Goal: Information Seeking & Learning: Learn about a topic

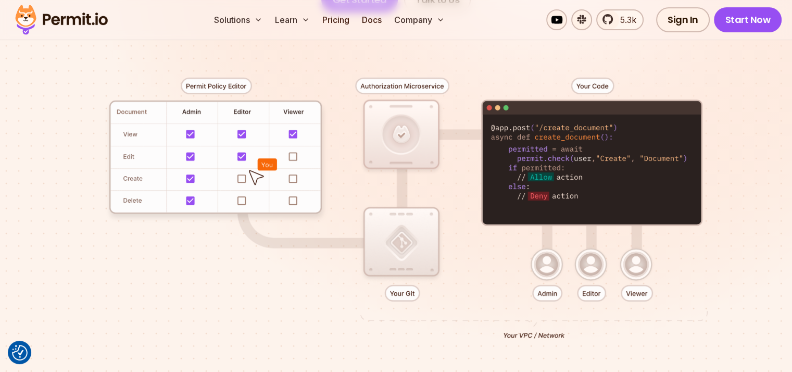
scroll to position [237, 0]
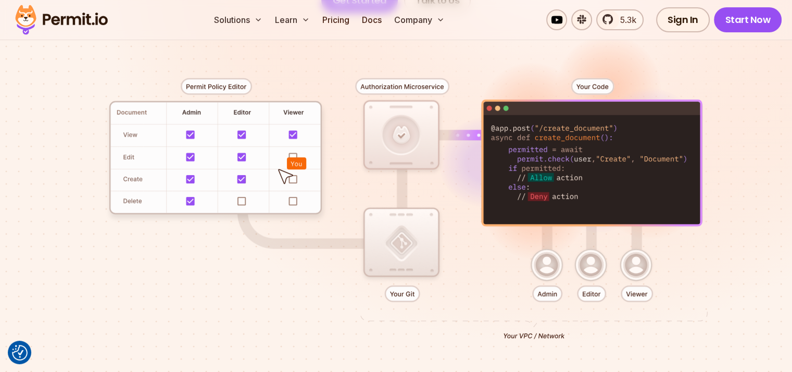
click at [549, 262] on div at bounding box center [396, 204] width 729 height 383
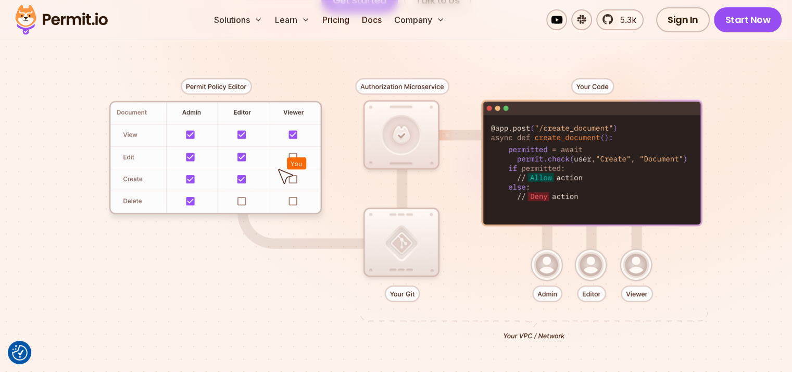
click at [588, 283] on div at bounding box center [396, 204] width 729 height 383
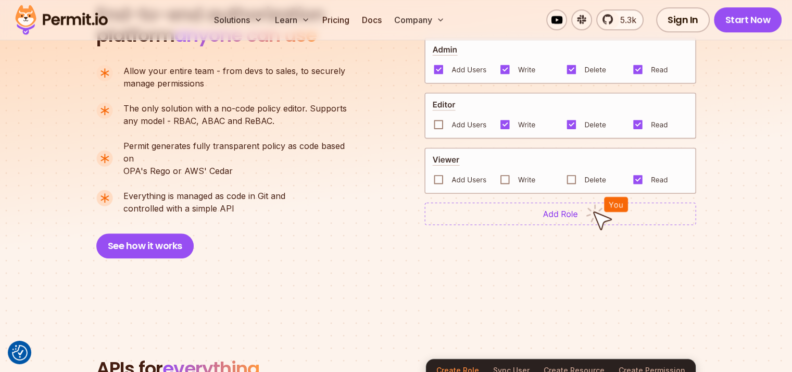
scroll to position [787, 0]
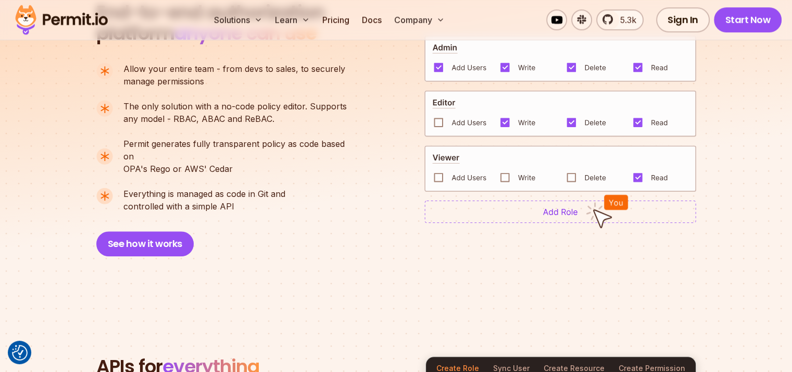
drag, startPoint x: 152, startPoint y: 229, endPoint x: 299, endPoint y: 267, distance: 152.2
click at [299, 267] on section "End-to-end authorization platform anyone can use A no-code authorization platfo…" at bounding box center [396, 116] width 792 height 379
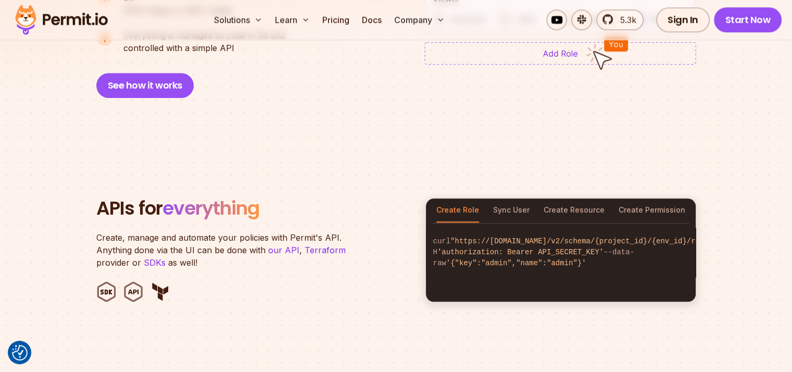
scroll to position [947, 0]
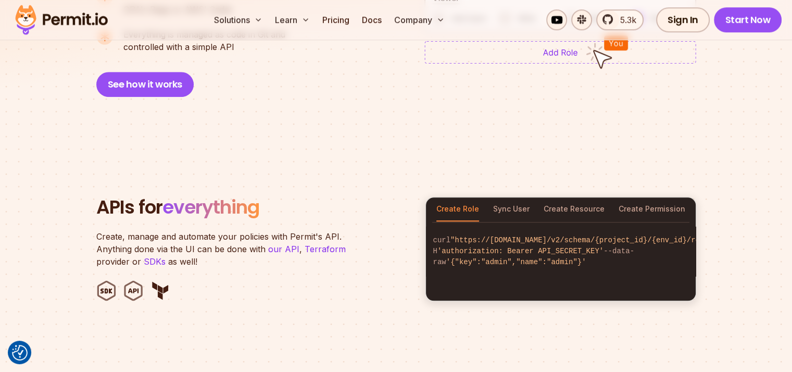
drag, startPoint x: 437, startPoint y: 237, endPoint x: 670, endPoint y: 247, distance: 233.5
click at [670, 247] on code "curl "https://[DOMAIN_NAME]/v2/schema/{project_id}/{env_id}/roles" -H 'authoriz…" at bounding box center [561, 251] width 270 height 49
click at [621, 251] on code "curl "https://[DOMAIN_NAME]/v2/schema/{project_id}/{env_id}/roles" -H 'authoriz…" at bounding box center [561, 251] width 270 height 49
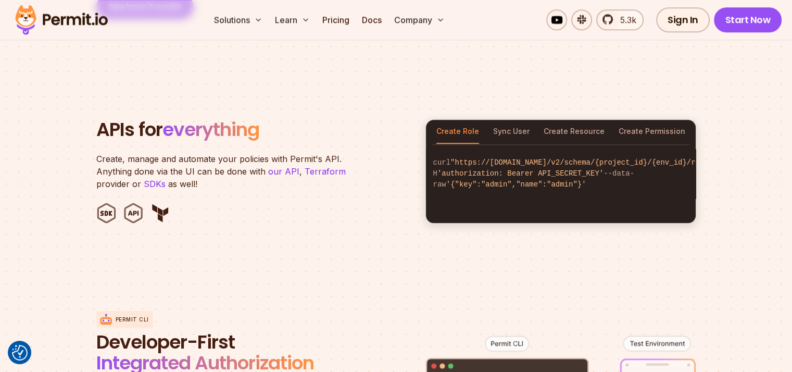
scroll to position [1003, 0]
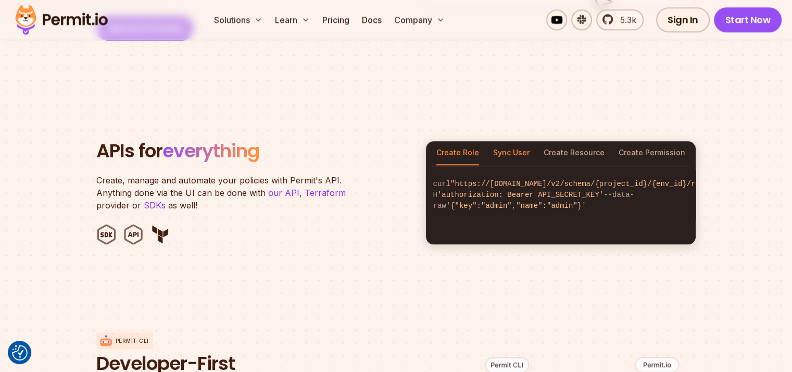
click at [512, 141] on button "Sync User" at bounding box center [511, 153] width 36 height 24
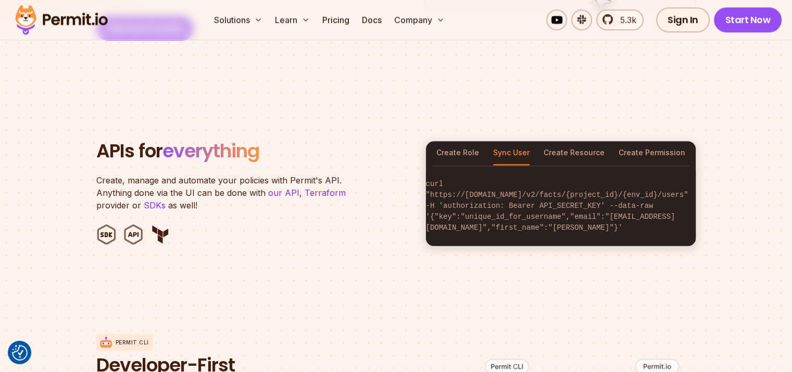
scroll to position [0, 77]
click at [564, 141] on button "Create Resource" at bounding box center [574, 153] width 61 height 24
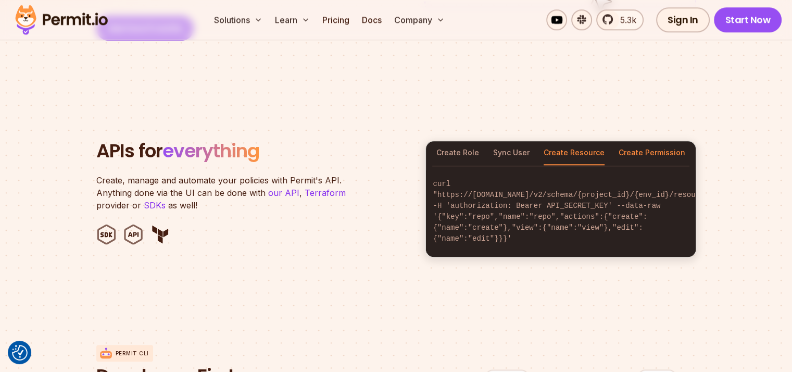
click at [639, 141] on button "Create Permission" at bounding box center [652, 153] width 67 height 24
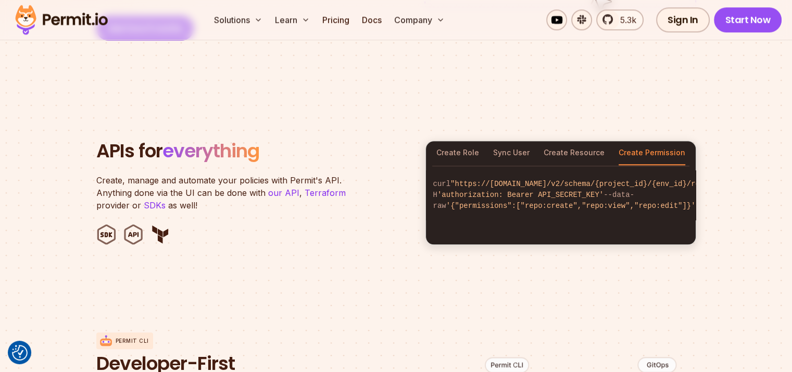
click at [467, 202] on span "'{"permissions":["repo:create","repo:view","repo:edit"]}'" at bounding box center [570, 206] width 249 height 8
click at [527, 204] on span "'{"permissions":["repo:create","repo:view","repo:edit"]}'" at bounding box center [570, 206] width 249 height 8
click at [505, 206] on span "'{"permissions":["repo:create","repo:view","repo:edit"]}'" at bounding box center [570, 206] width 249 height 8
click at [580, 202] on span "'{"permissions":["repo:create","repo:view","repo:edit"]}'" at bounding box center [570, 206] width 249 height 8
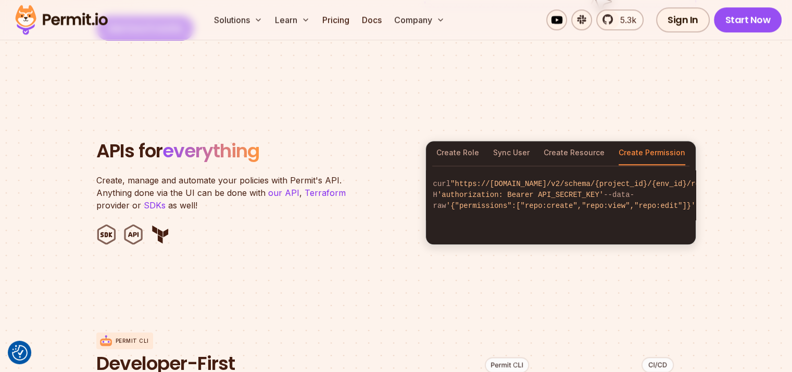
click at [637, 204] on span "'{"permissions":["repo:create","repo:view","repo:edit"]}'" at bounding box center [570, 206] width 249 height 8
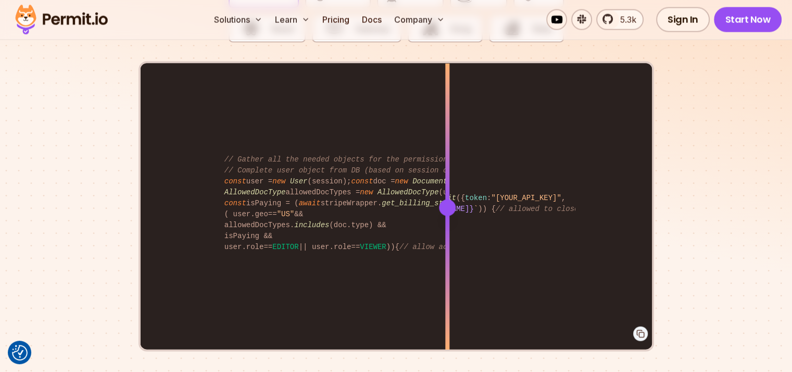
scroll to position [2136, 0]
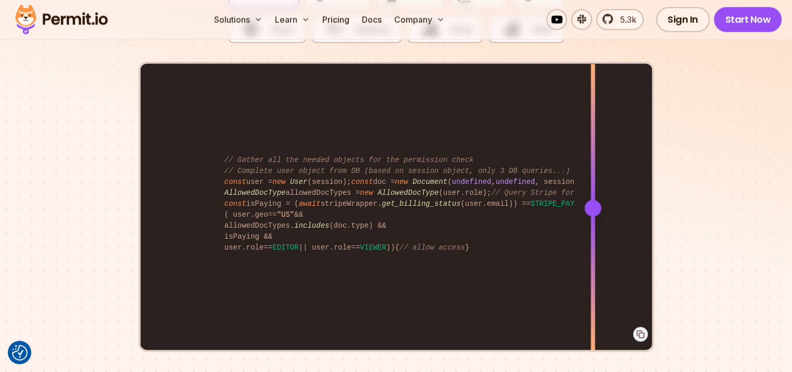
drag, startPoint x: 447, startPoint y: 196, endPoint x: 593, endPoint y: 218, distance: 147.4
click at [593, 218] on div at bounding box center [592, 207] width 4 height 287
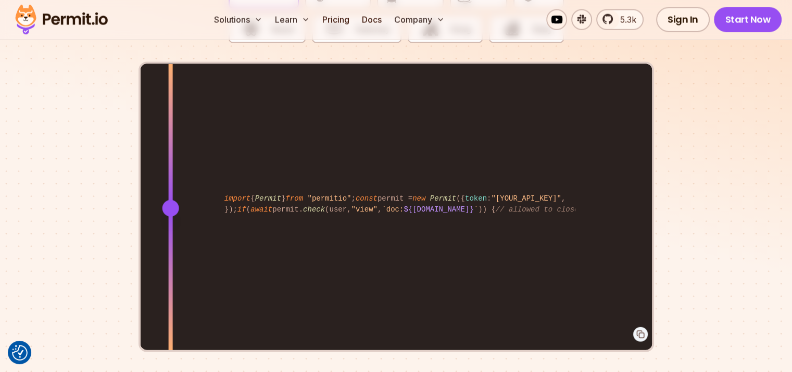
drag, startPoint x: 596, startPoint y: 195, endPoint x: 232, endPoint y: 223, distance: 364.6
click at [171, 222] on div at bounding box center [170, 207] width 4 height 287
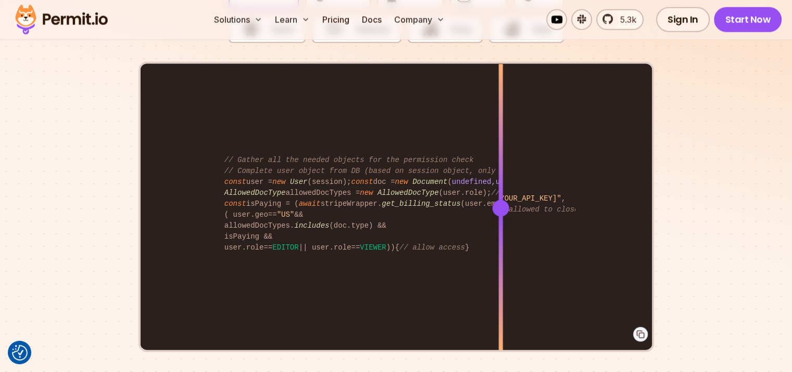
drag, startPoint x: 174, startPoint y: 192, endPoint x: 465, endPoint y: 225, distance: 292.5
click at [498, 224] on div at bounding box center [500, 207] width 4 height 287
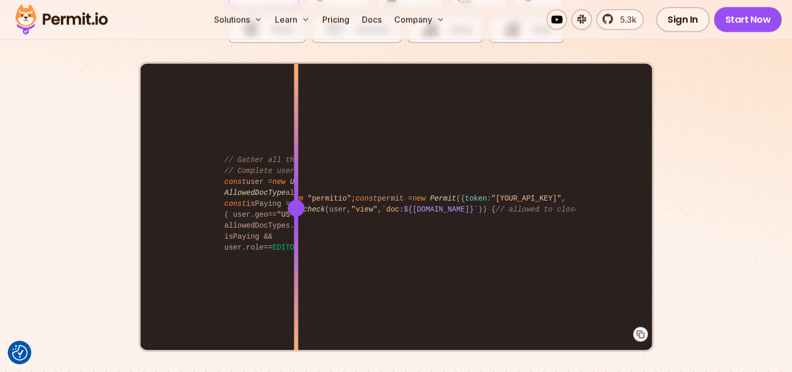
drag, startPoint x: 467, startPoint y: 193, endPoint x: 120, endPoint y: 168, distance: 348.2
click at [287, 200] on div at bounding box center [295, 208] width 17 height 17
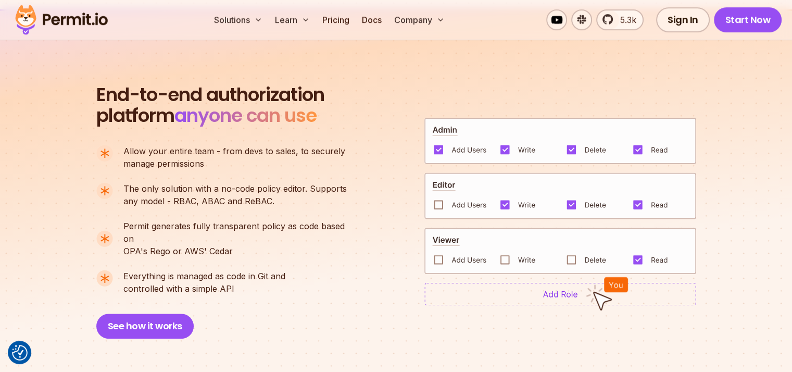
scroll to position [745, 0]
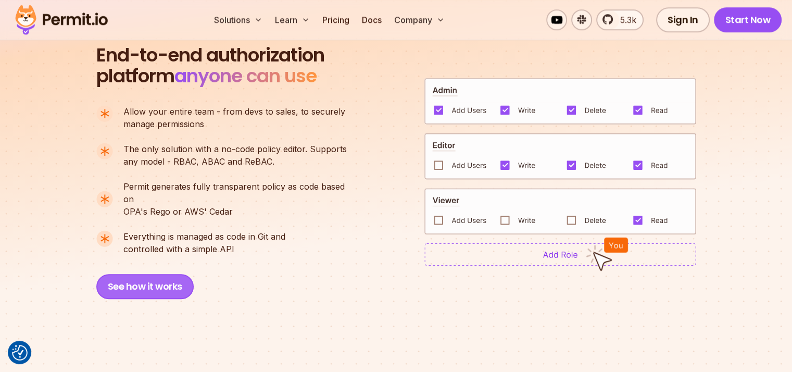
click at [153, 274] on button "See how it works" at bounding box center [144, 286] width 97 height 25
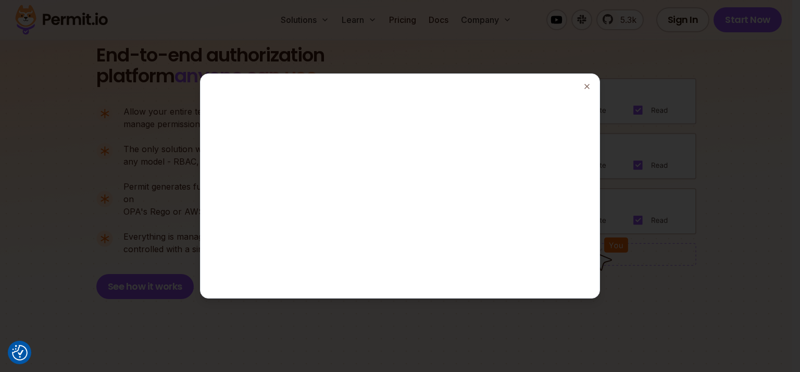
click at [768, 228] on div at bounding box center [400, 186] width 800 height 372
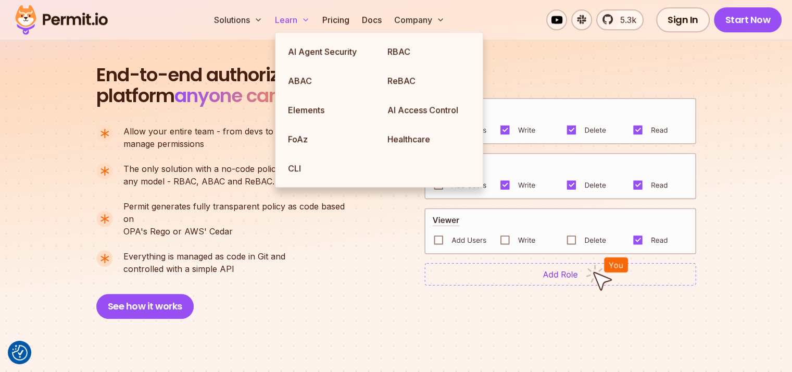
scroll to position [724, 0]
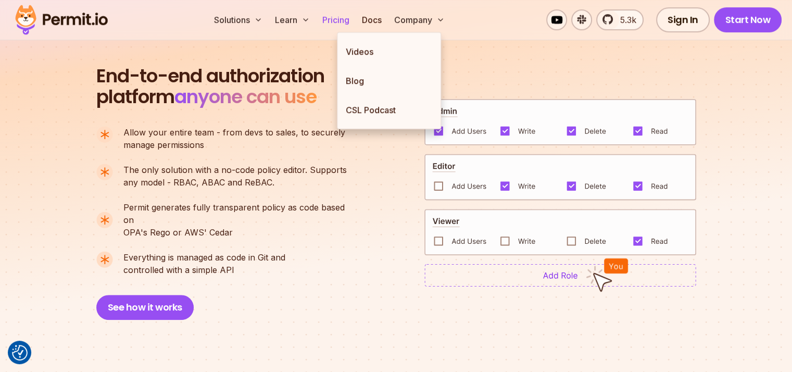
click at [354, 22] on link "Pricing" at bounding box center [335, 19] width 35 height 21
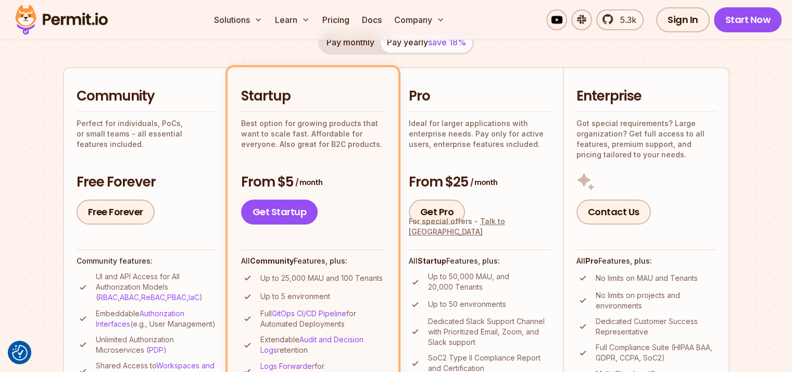
scroll to position [212, 0]
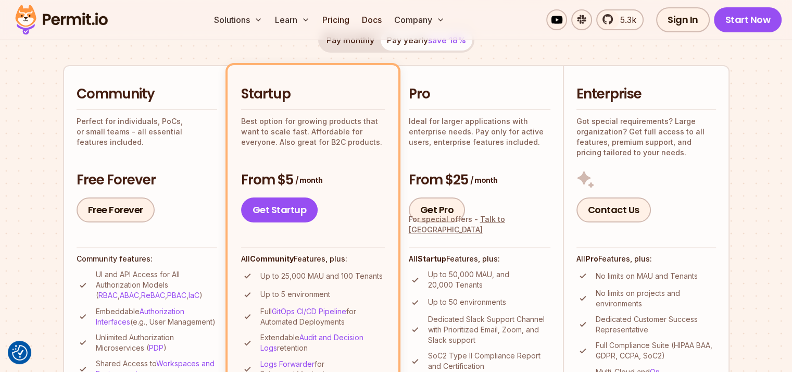
click at [475, 104] on div "Pro Ideal for larger applications with enterprise needs. Pay only for active us…" at bounding box center [480, 116] width 142 height 62
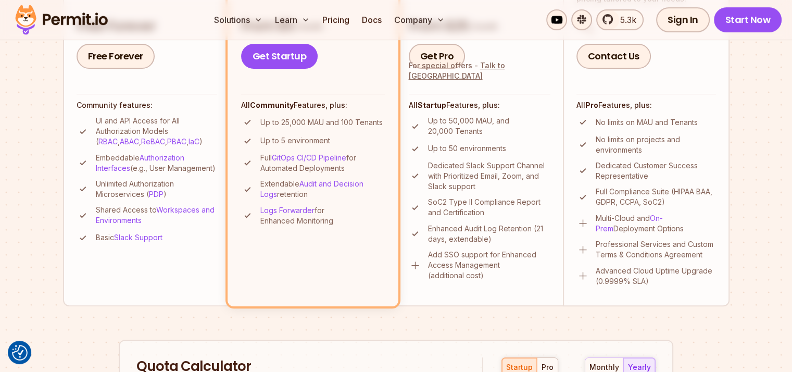
scroll to position [356, 0]
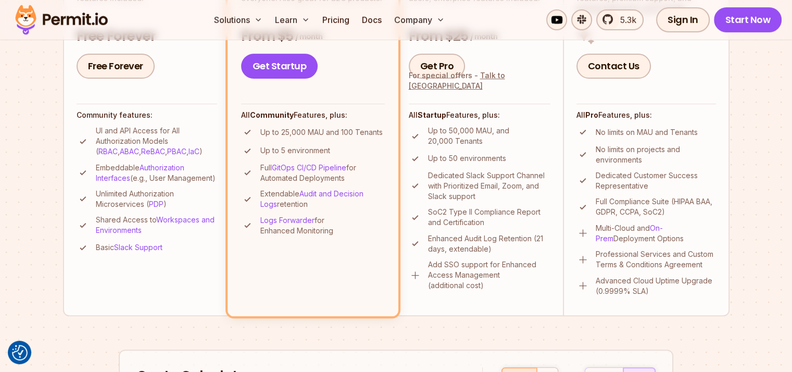
click at [487, 125] on p "Up to 50,000 MAU, and 20,000 Tenants" at bounding box center [489, 135] width 122 height 21
click at [485, 132] on p "Up to 50,000 MAU, and 20,000 Tenants" at bounding box center [489, 135] width 122 height 21
drag, startPoint x: 489, startPoint y: 131, endPoint x: 482, endPoint y: 131, distance: 7.8
click at [482, 131] on p "Up to 50,000 MAU, and 20,000 Tenants" at bounding box center [489, 135] width 122 height 21
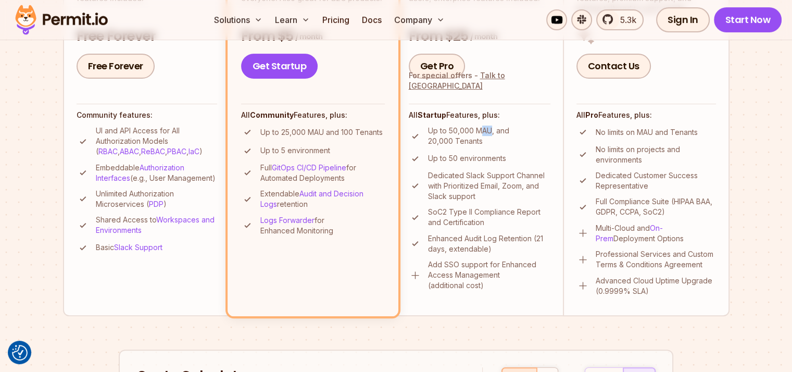
click at [475, 135] on div at bounding box center [475, 135] width 0 height 0
click at [473, 135] on p "Up to 50,000 MAU, and 20,000 Tenants" at bounding box center [489, 135] width 122 height 21
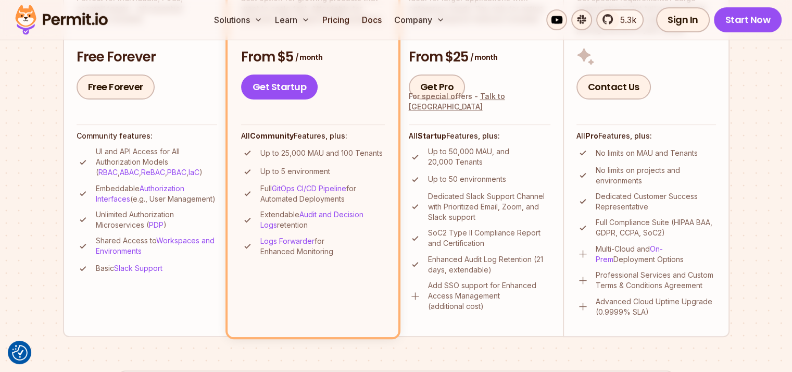
scroll to position [337, 0]
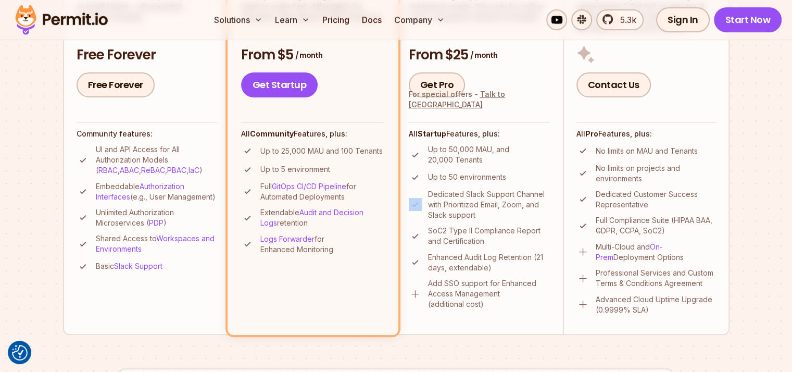
drag, startPoint x: 417, startPoint y: 185, endPoint x: 521, endPoint y: 181, distance: 104.2
click at [521, 181] on ul "Up to 50,000 MAU, and 20,000 Tenants Up to 50 environments Dedicated Slack Supp…" at bounding box center [480, 226] width 142 height 165
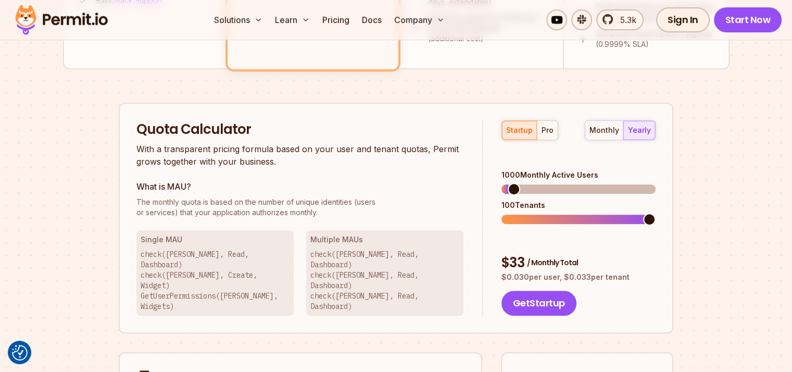
scroll to position [602, 0]
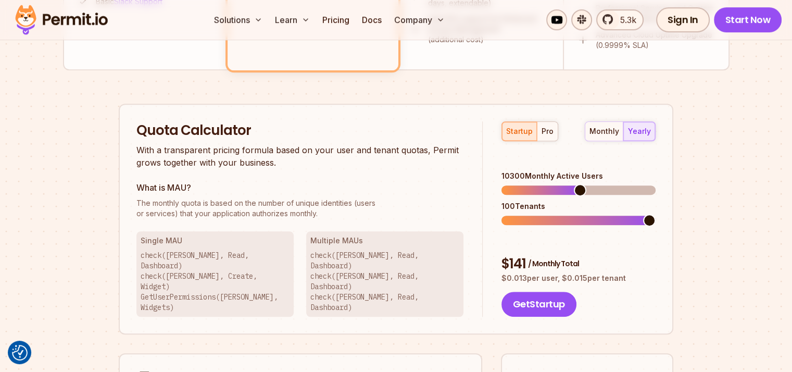
click at [580, 184] on span at bounding box center [580, 190] width 12 height 12
click at [552, 129] on div "pro" at bounding box center [548, 131] width 12 height 10
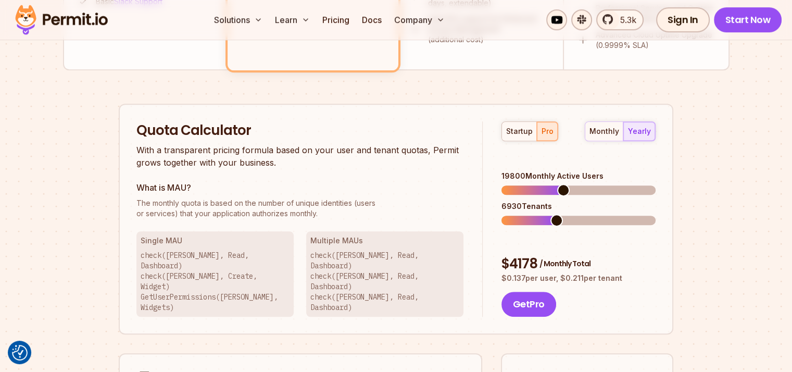
click at [562, 184] on span at bounding box center [563, 190] width 12 height 12
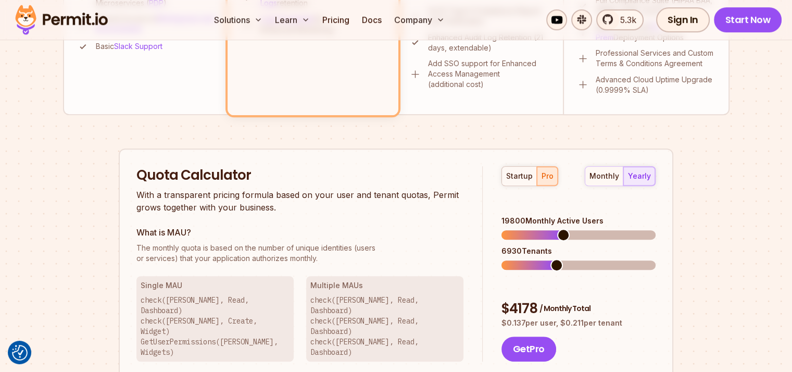
scroll to position [558, 0]
click at [570, 228] on span at bounding box center [570, 234] width 12 height 12
